Goal: Information Seeking & Learning: Learn about a topic

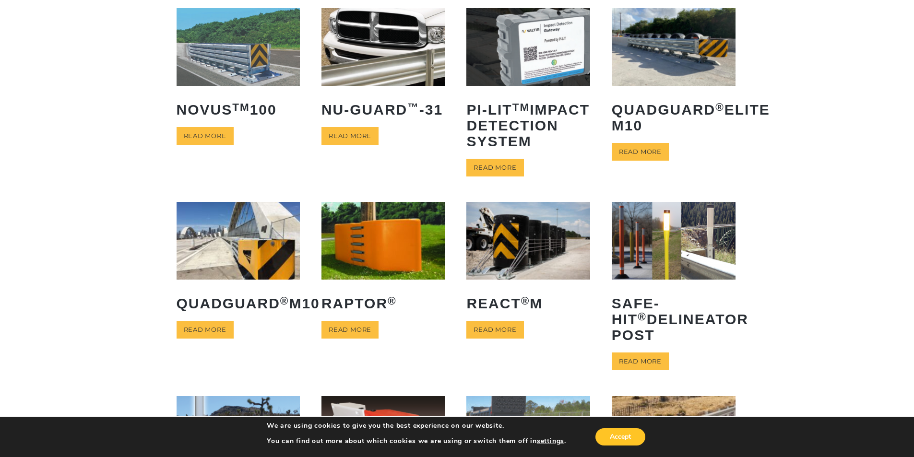
scroll to position [96, 0]
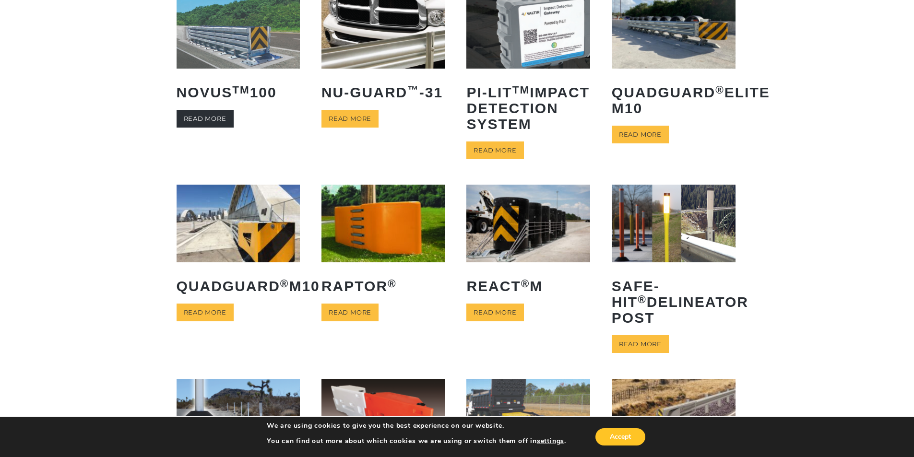
click at [187, 118] on link "Read more" at bounding box center [205, 119] width 57 height 18
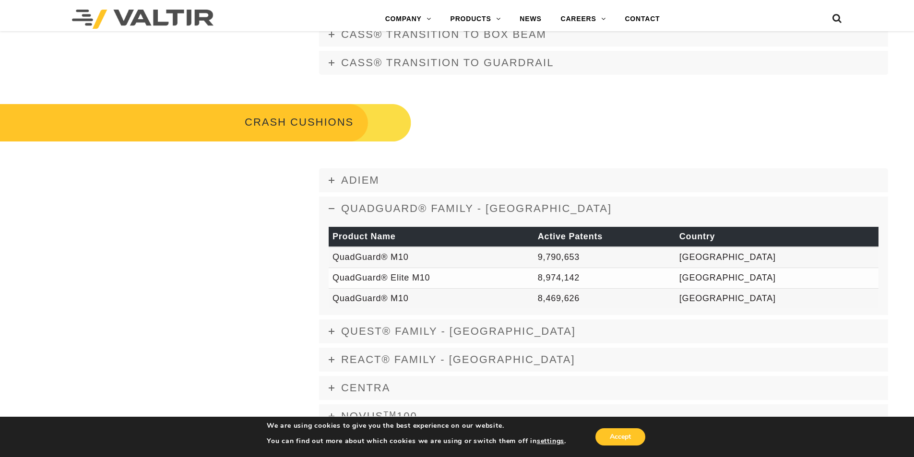
scroll to position [720, 0]
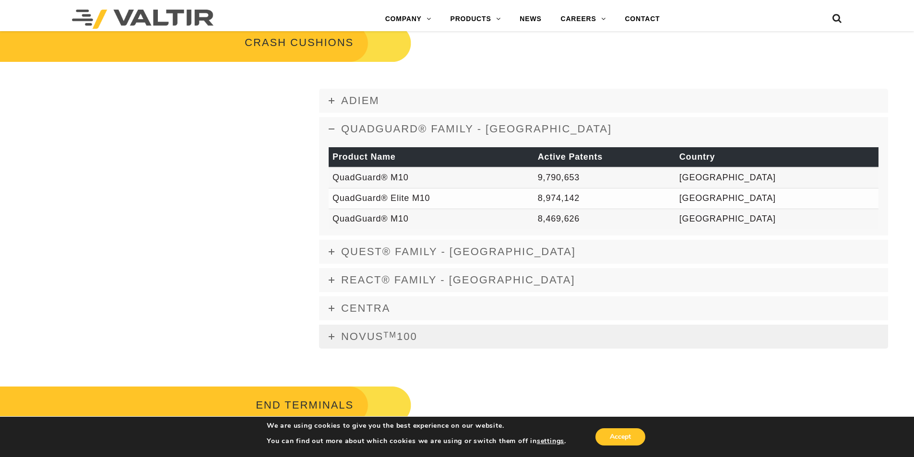
click at [334, 336] on icon at bounding box center [332, 337] width 6 height 6
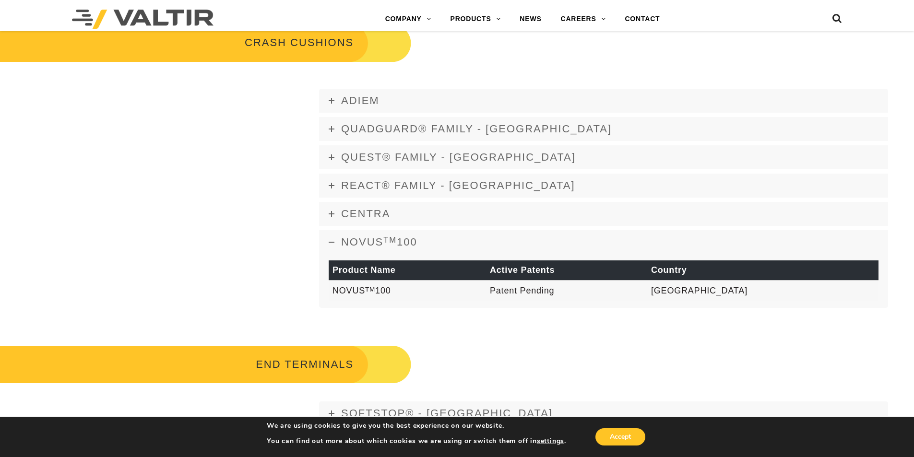
click at [331, 242] on icon at bounding box center [332, 243] width 6 height 6
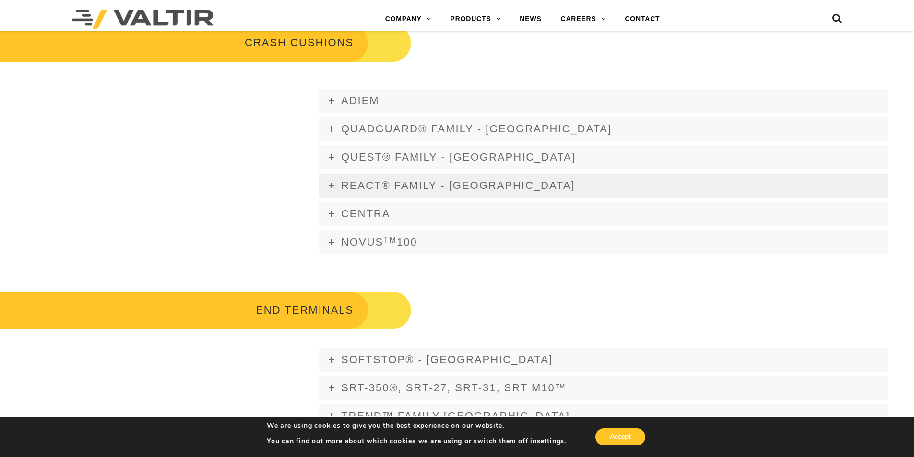
click at [329, 185] on icon at bounding box center [332, 186] width 6 height 6
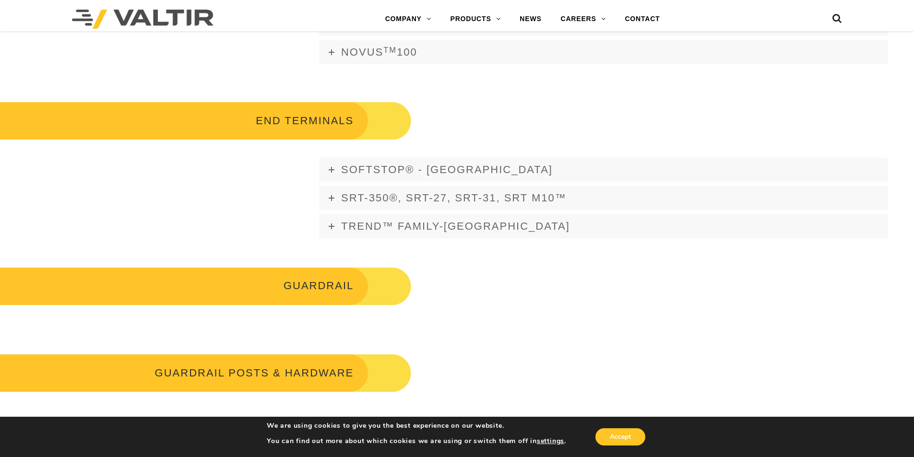
scroll to position [1008, 0]
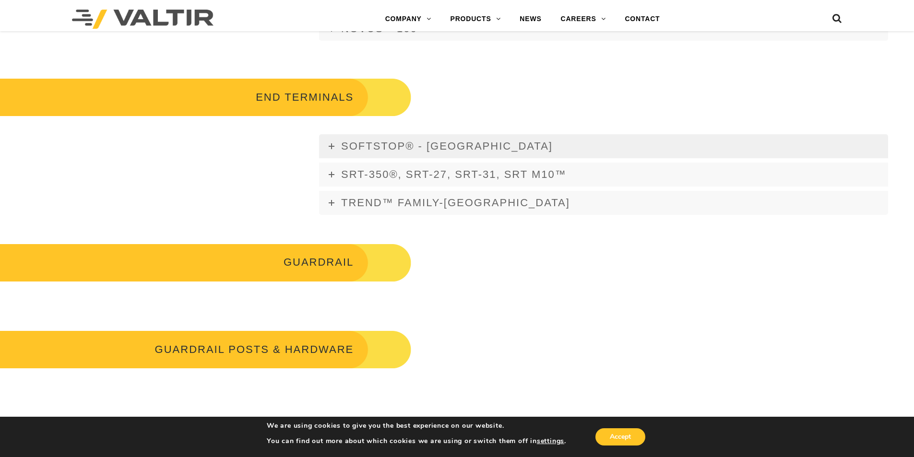
click at [330, 146] on icon at bounding box center [332, 147] width 6 height 6
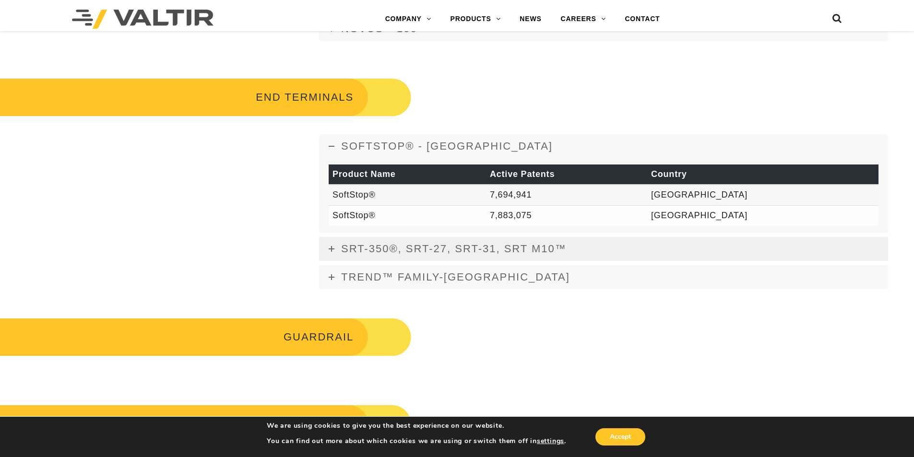
click at [335, 249] on link "SRT-350®, SRT-27, SRT-31, SRT M10™" at bounding box center [603, 249] width 569 height 24
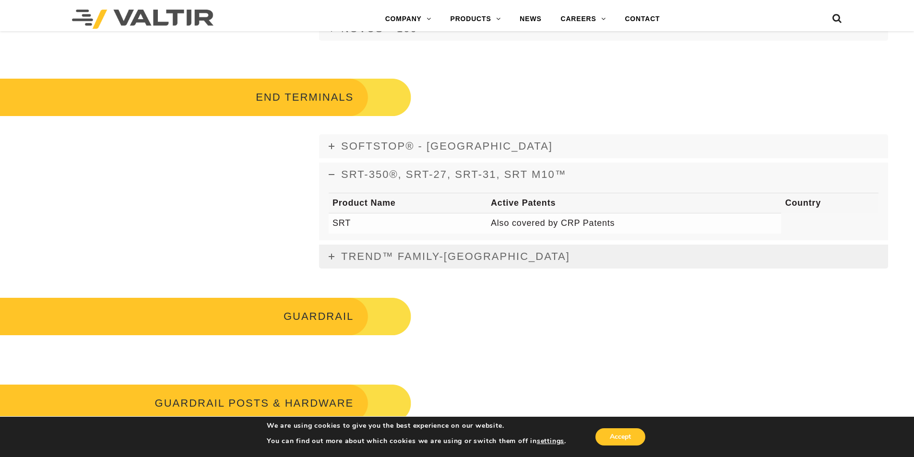
click at [331, 258] on icon at bounding box center [332, 257] width 6 height 6
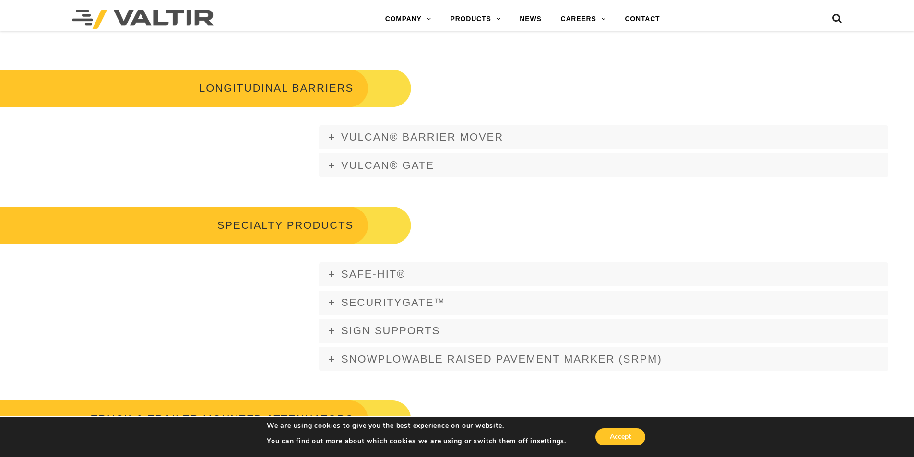
scroll to position [1440, 0]
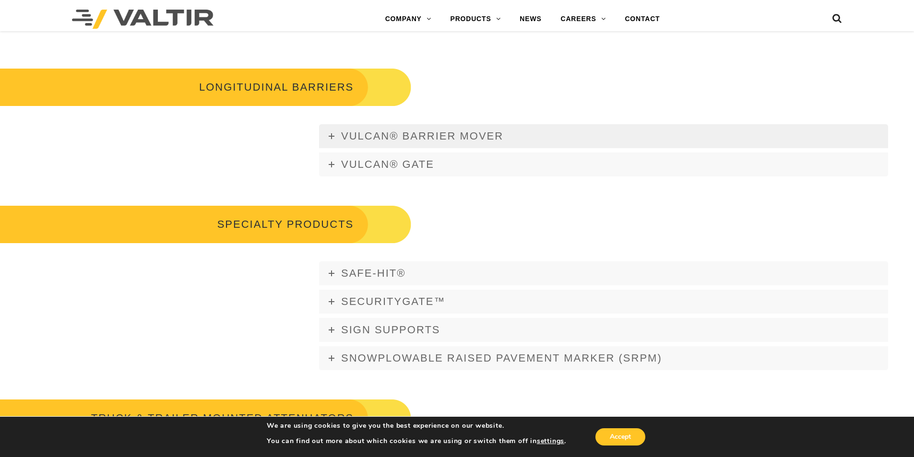
click at [331, 138] on icon at bounding box center [332, 136] width 6 height 6
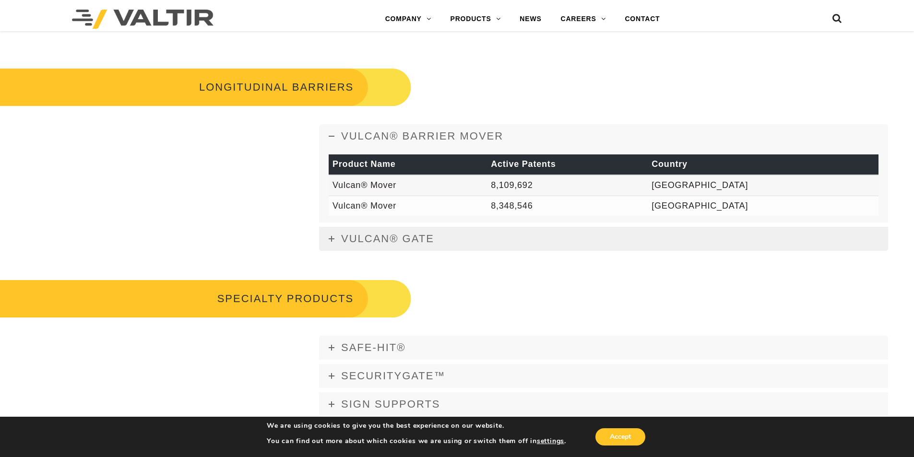
click at [329, 240] on icon at bounding box center [332, 239] width 6 height 6
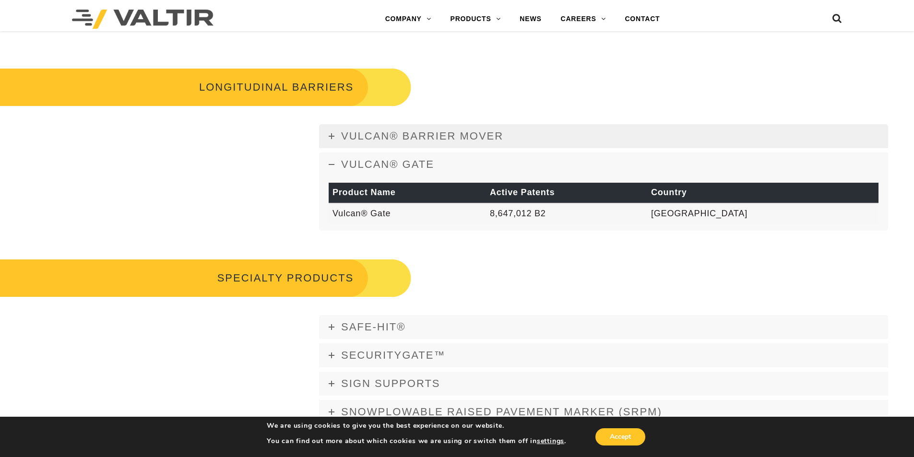
click at [330, 140] on link "Vulcan® Barrier Mover" at bounding box center [603, 136] width 569 height 24
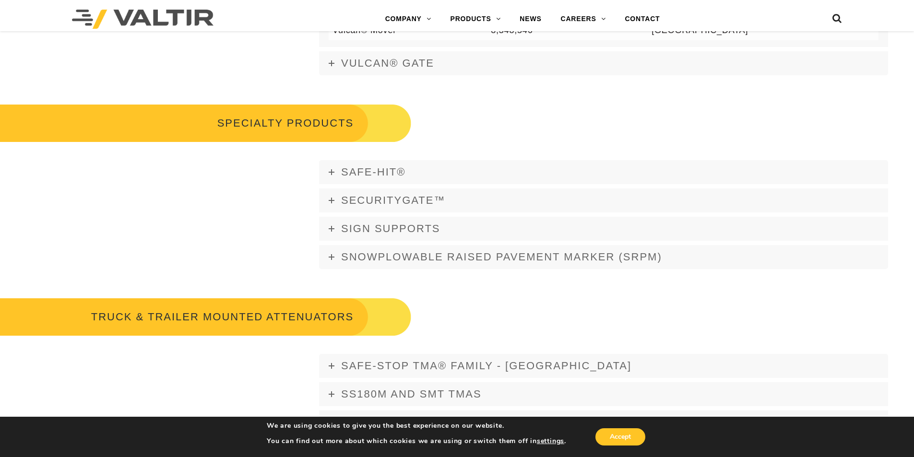
scroll to position [1584, 0]
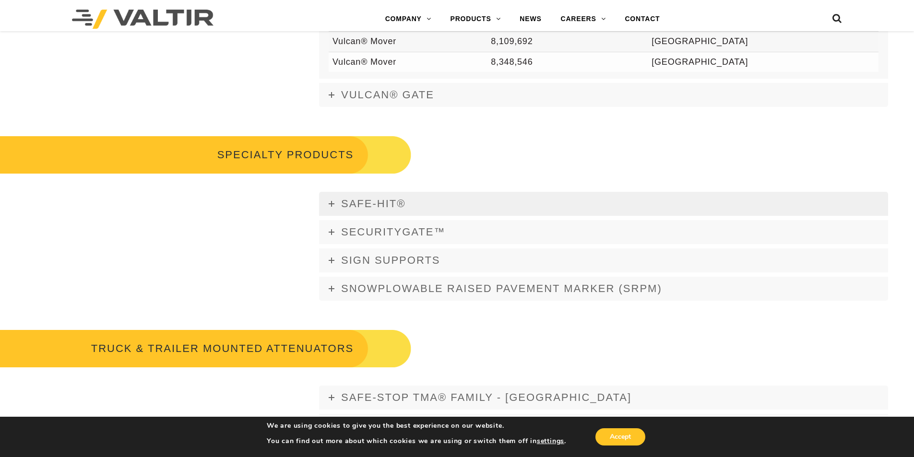
click at [332, 204] on icon at bounding box center [332, 204] width 6 height 6
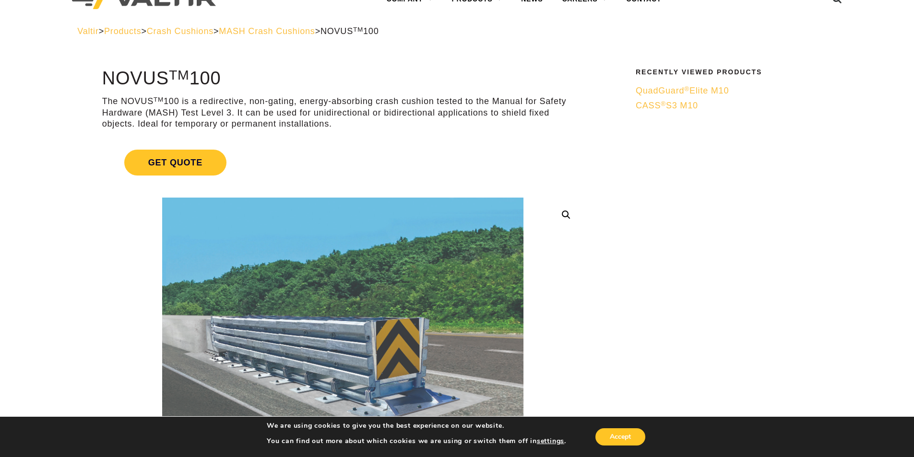
scroll to position [48, 0]
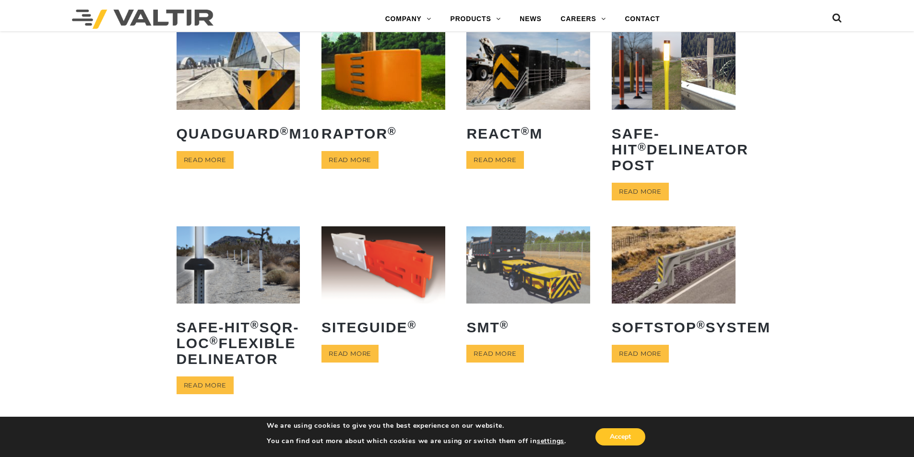
scroll to position [240, 0]
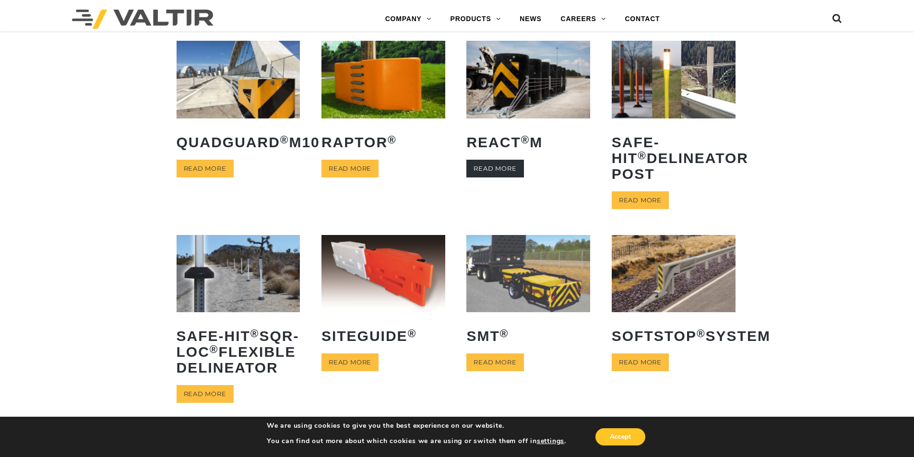
click at [502, 178] on link "Read more" at bounding box center [495, 169] width 57 height 18
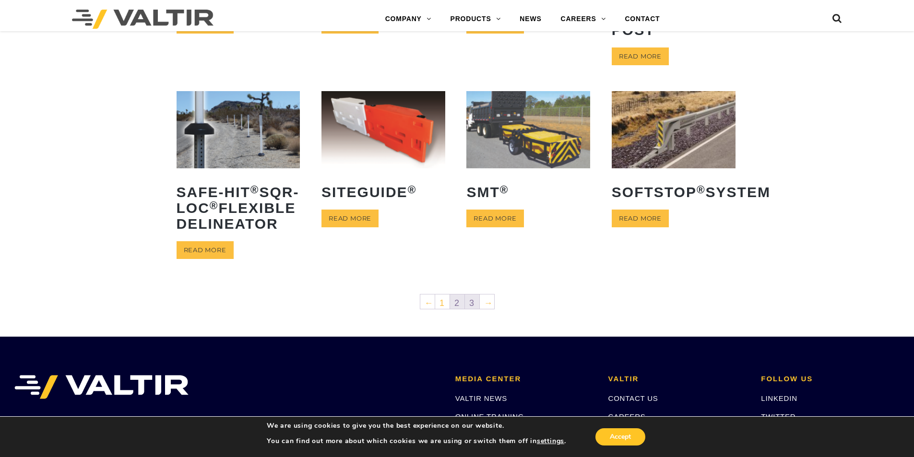
click at [470, 309] on link "3" at bounding box center [472, 302] width 14 height 14
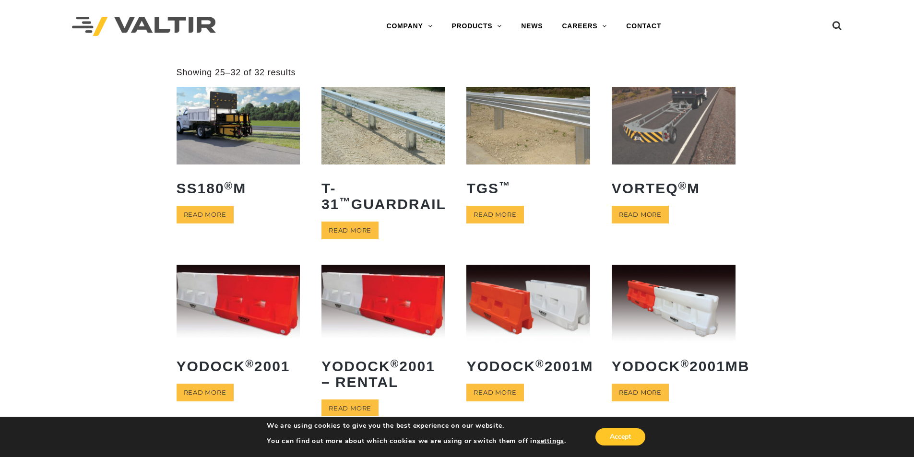
scroll to position [96, 0]
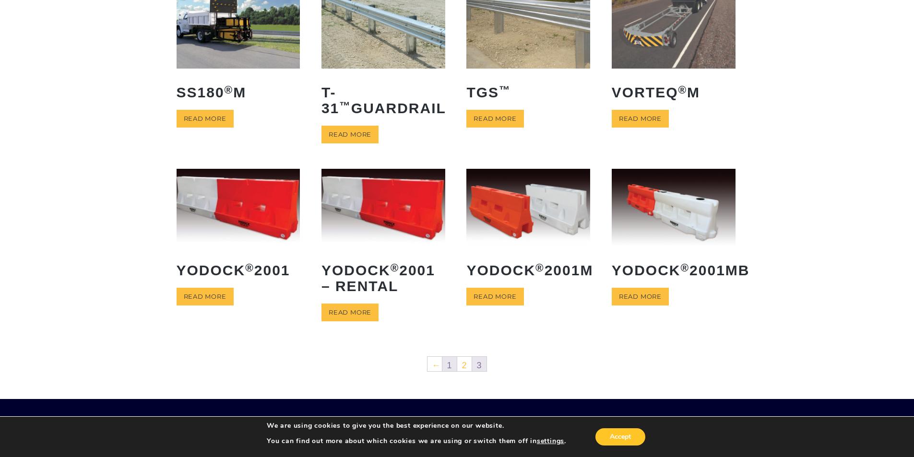
click at [449, 360] on link "1" at bounding box center [450, 364] width 14 height 14
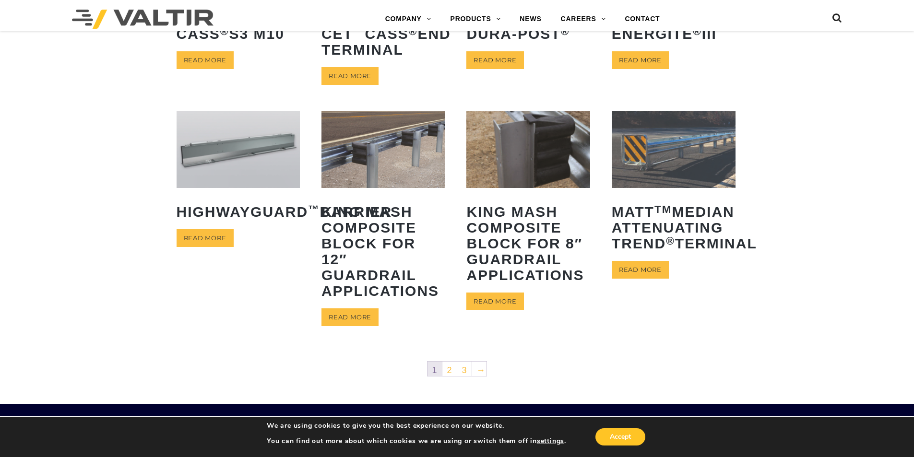
scroll to position [619, 0]
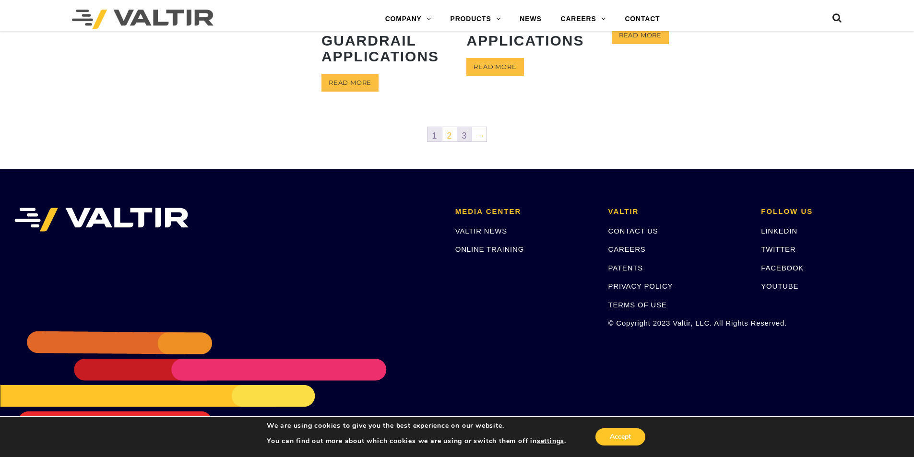
click at [464, 137] on link "3" at bounding box center [464, 134] width 14 height 14
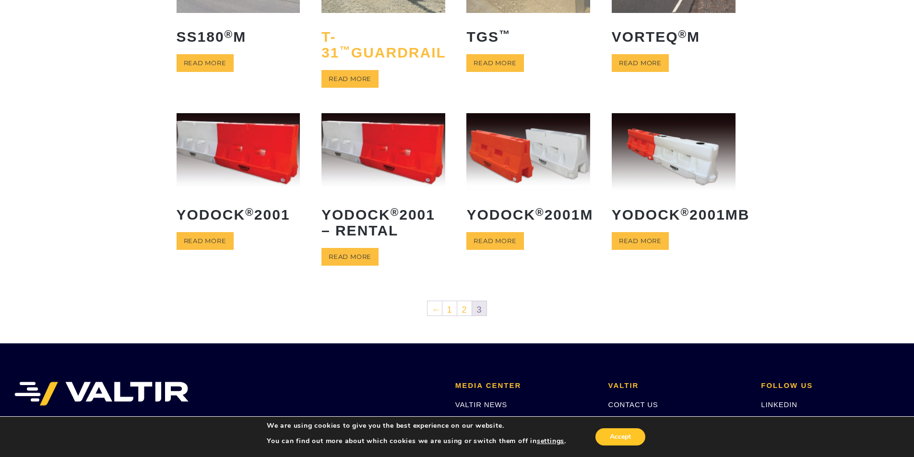
scroll to position [192, 0]
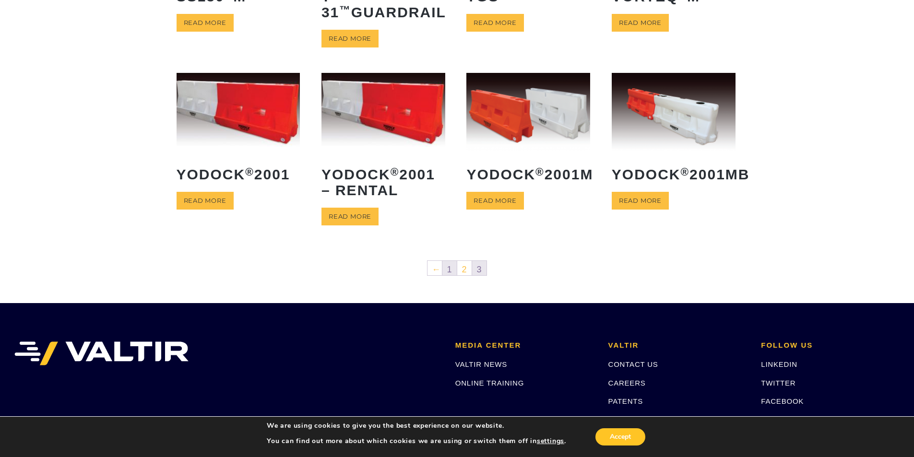
click at [447, 266] on link "1" at bounding box center [450, 268] width 14 height 14
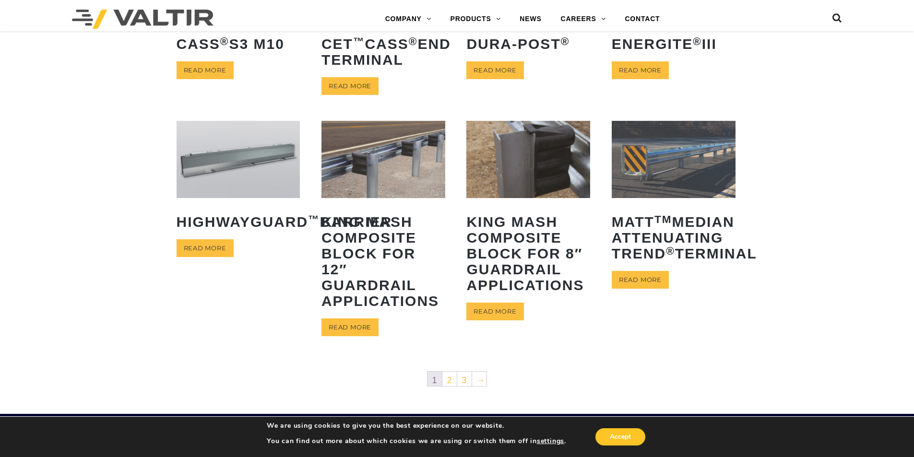
scroll to position [384, 0]
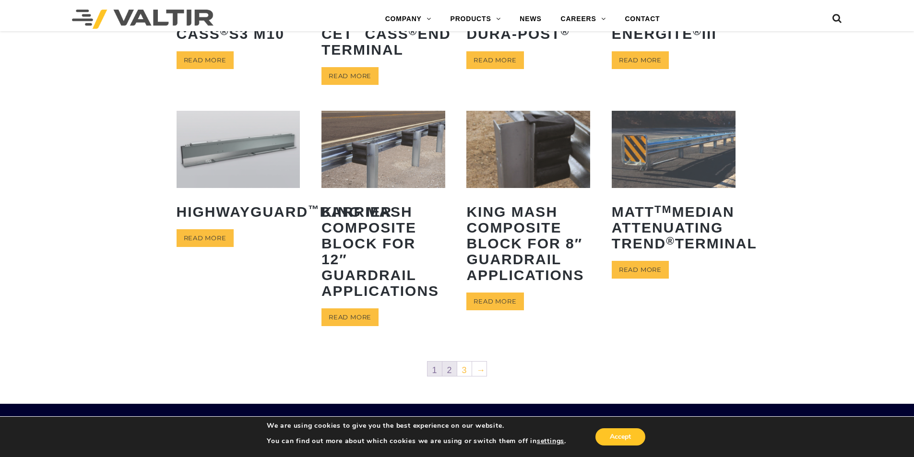
click at [450, 374] on link "2" at bounding box center [450, 369] width 14 height 14
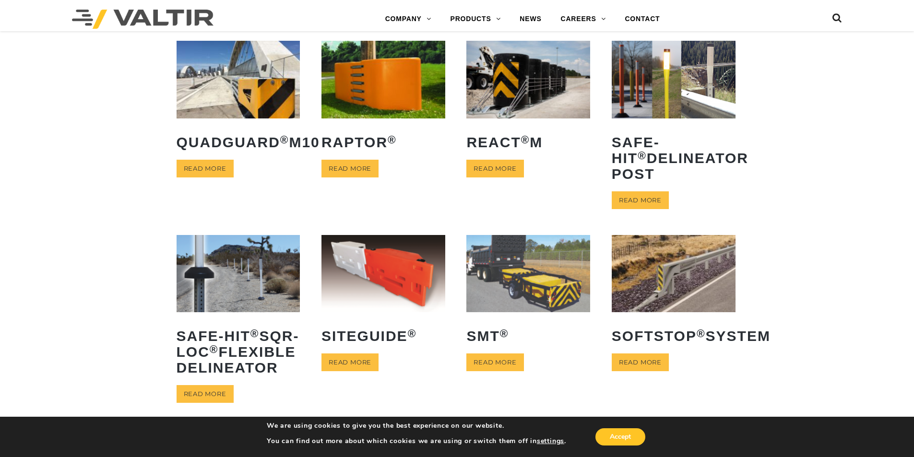
scroll to position [288, 0]
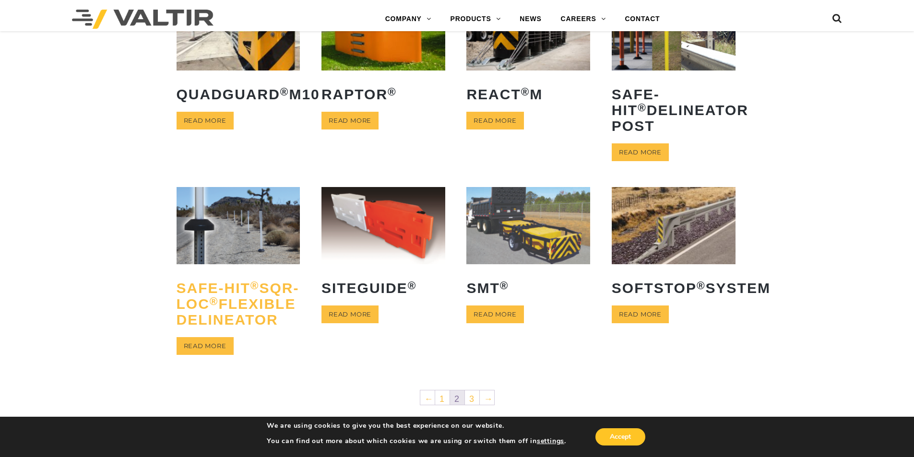
click at [209, 333] on h2 "Safe-Hit ® SQR-LOC ® Flexible Delineator" at bounding box center [239, 304] width 124 height 62
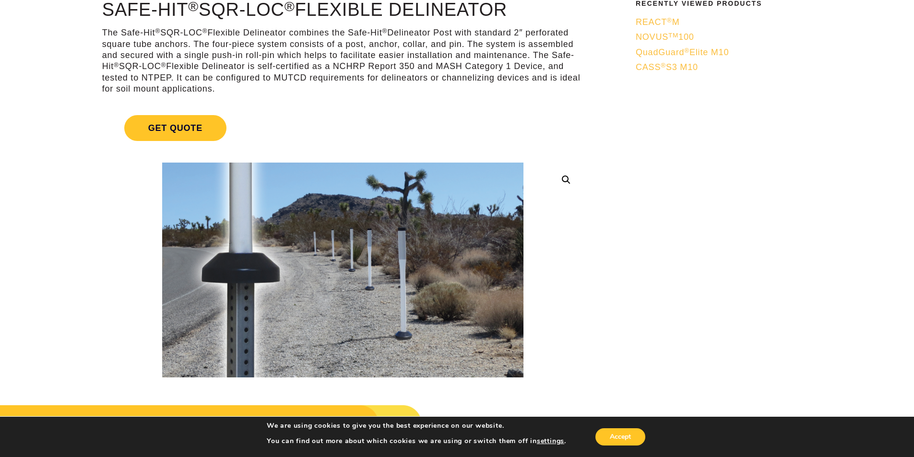
scroll to position [96, 0]
